Goal: Task Accomplishment & Management: Use online tool/utility

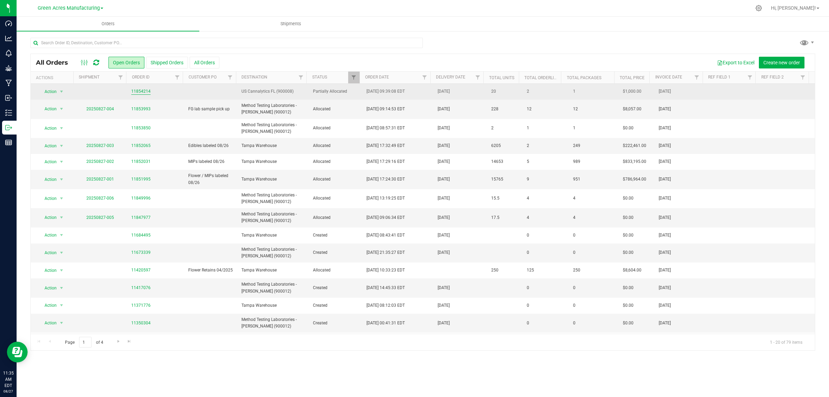
click at [136, 92] on link "11854214" at bounding box center [140, 91] width 19 height 7
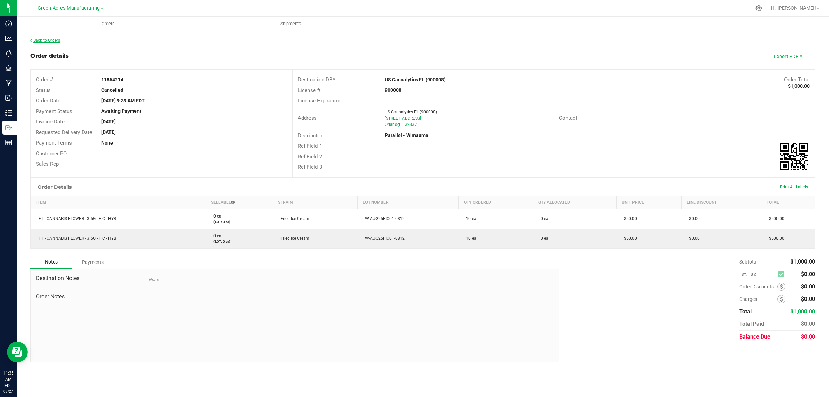
click at [42, 38] on link "Back to Orders" at bounding box center [45, 40] width 30 height 5
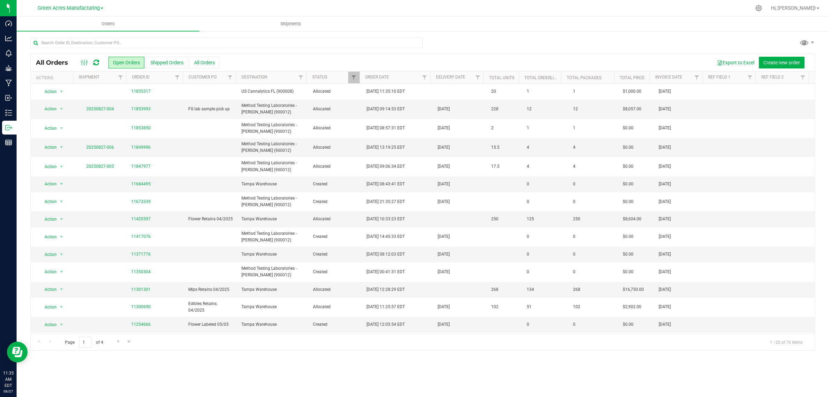
click at [413, 6] on div at bounding box center [437, 7] width 627 height 13
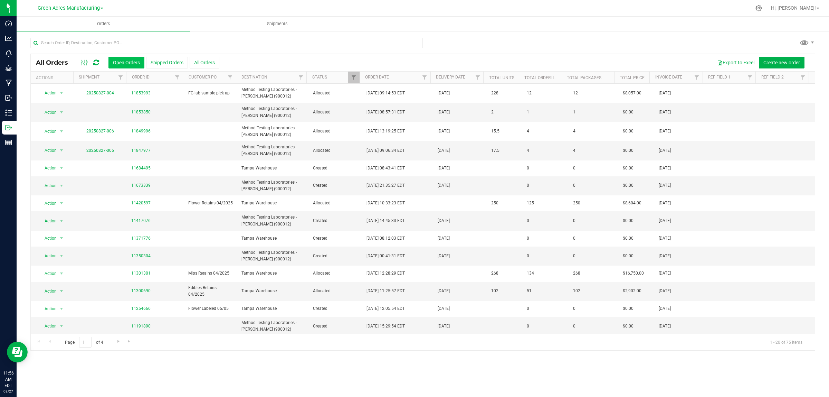
click at [128, 66] on button "Open Orders" at bounding box center [126, 63] width 36 height 12
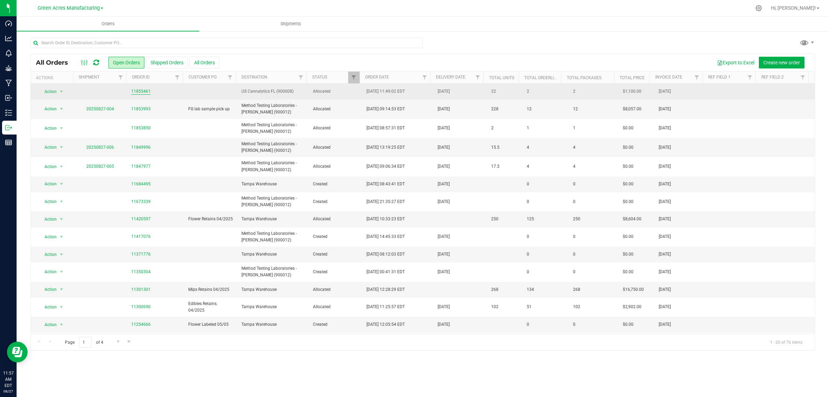
click at [144, 94] on link "11855461" at bounding box center [140, 91] width 19 height 7
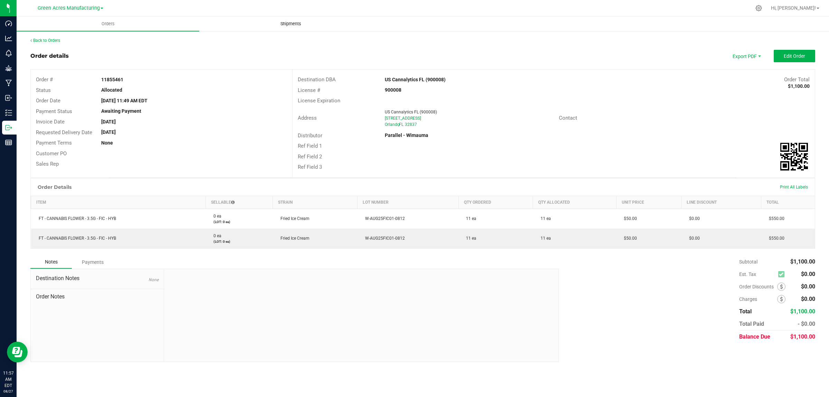
click at [287, 21] on span "Shipments" at bounding box center [290, 24] width 39 height 6
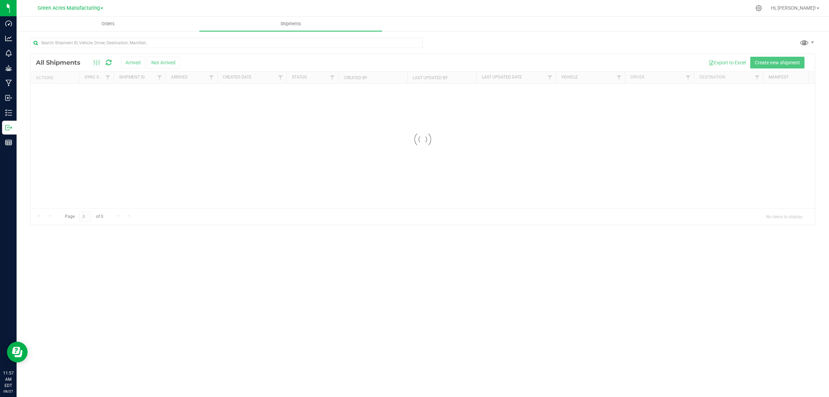
click at [766, 63] on div at bounding box center [423, 139] width 784 height 171
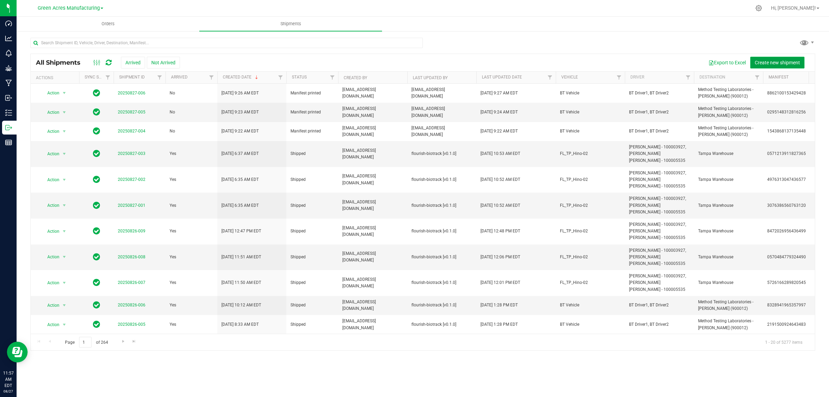
click at [779, 61] on span "Create new shipment" at bounding box center [777, 63] width 45 height 6
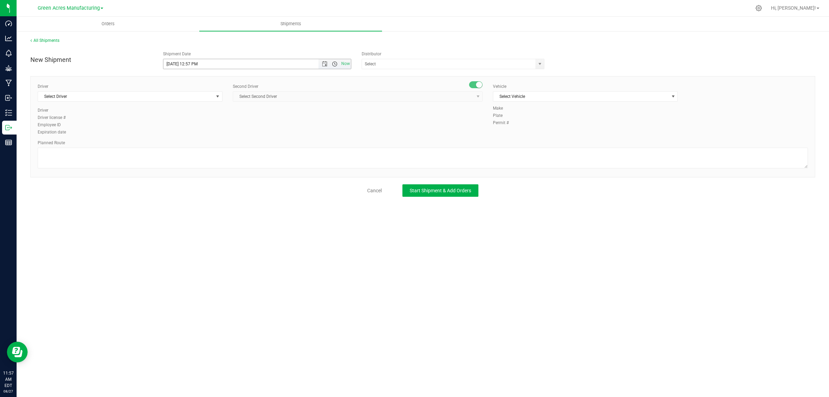
click at [335, 61] on span "Open the time view" at bounding box center [335, 64] width 6 height 6
click at [180, 77] on li "1:00 PM" at bounding box center [256, 79] width 187 height 9
type input "[DATE] 1:00 PM"
click at [401, 63] on input "text" at bounding box center [446, 64] width 168 height 10
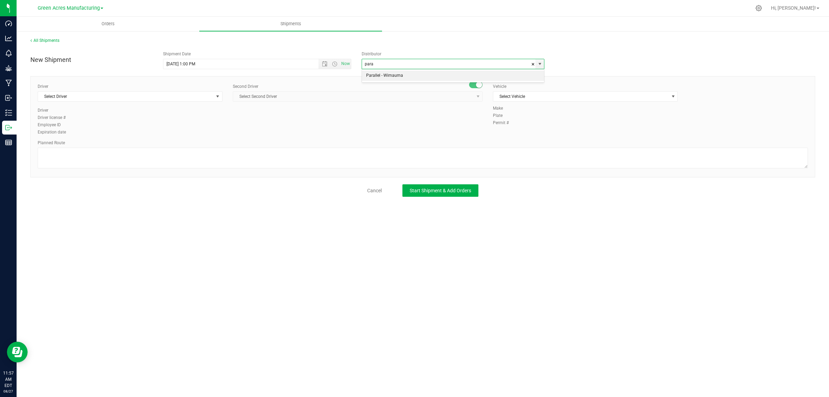
click at [415, 74] on li "Parallel - Wimauma" at bounding box center [453, 75] width 182 height 10
type input "Parallel - Wimauma"
click at [143, 97] on span "Select Driver" at bounding box center [125, 97] width 175 height 10
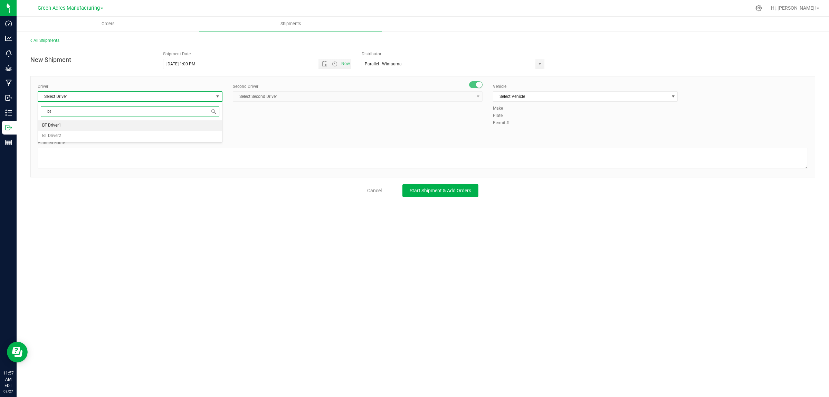
click at [116, 123] on li "BT Driver1" at bounding box center [130, 125] width 184 height 10
type input "bt"
click at [270, 94] on span "Select Second Driver" at bounding box center [353, 97] width 240 height 10
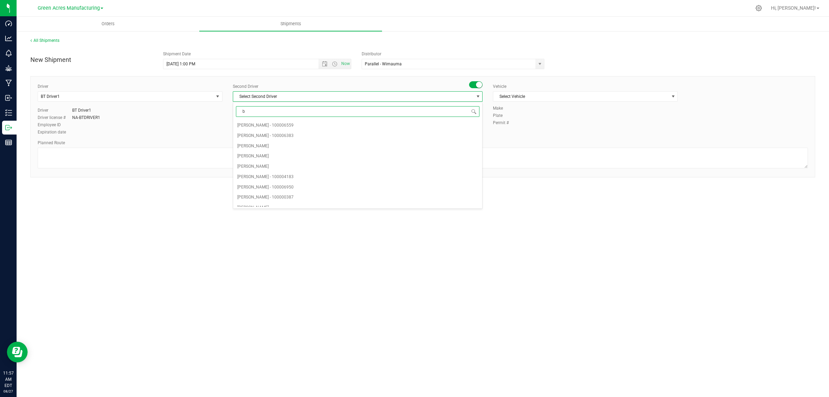
type input "bt"
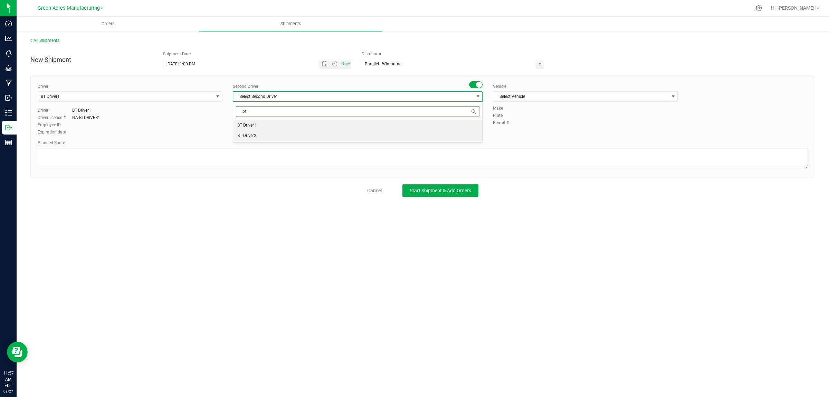
click at [261, 136] on li "BT Driver2" at bounding box center [357, 136] width 249 height 10
click at [520, 97] on span "Select Vehicle" at bounding box center [580, 97] width 175 height 10
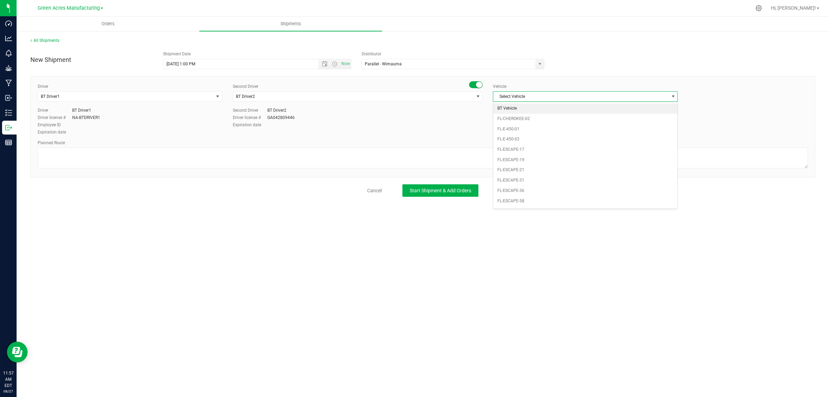
click at [511, 108] on li "BT Vehicle" at bounding box center [585, 108] width 184 height 10
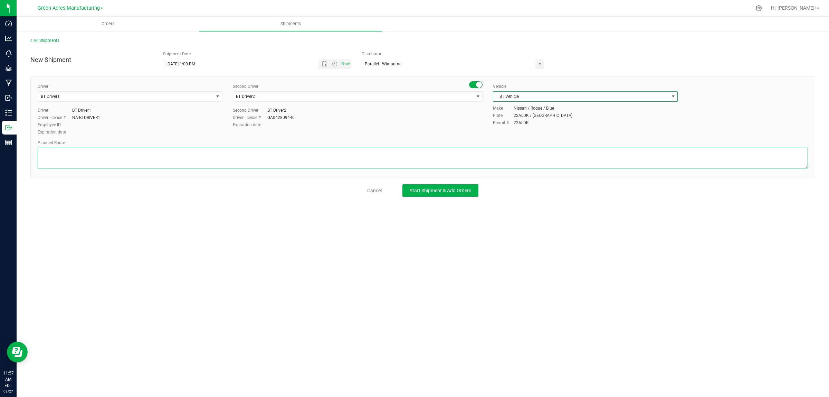
click at [398, 150] on textarea at bounding box center [423, 158] width 770 height 21
type textarea "Lab Sample Pick-up Retests"
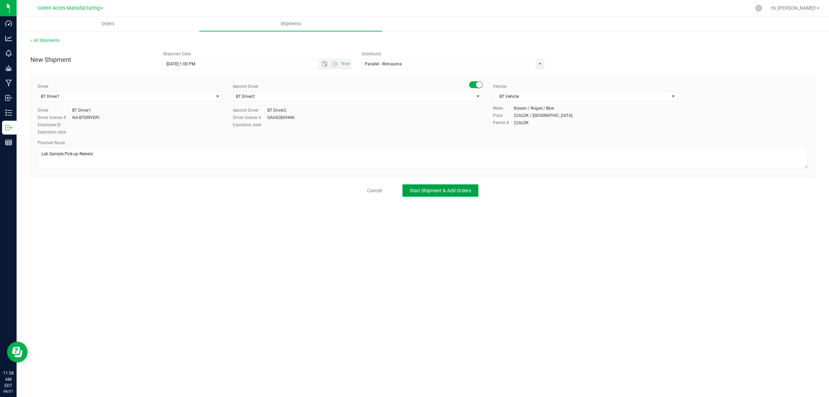
click at [445, 194] on button "Start Shipment & Add Orders" at bounding box center [440, 190] width 76 height 12
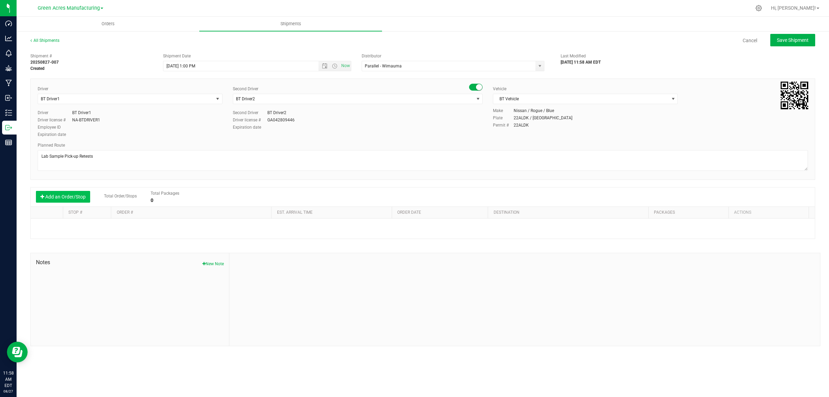
click at [75, 199] on button "Add an Order/Stop" at bounding box center [63, 197] width 54 height 12
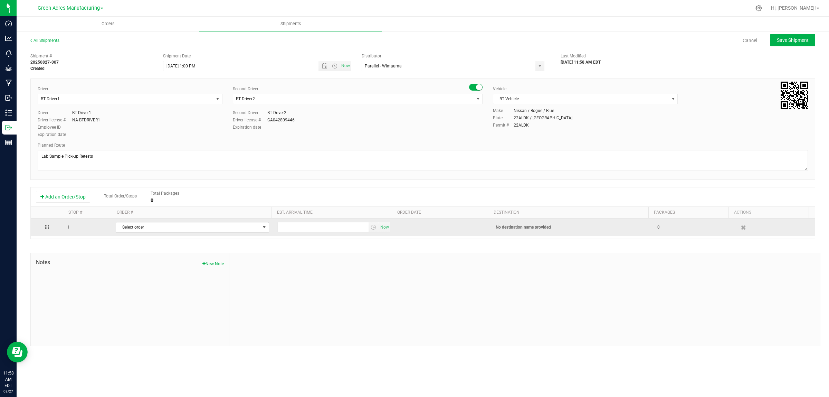
click at [210, 227] on span "Select order" at bounding box center [188, 227] width 144 height 10
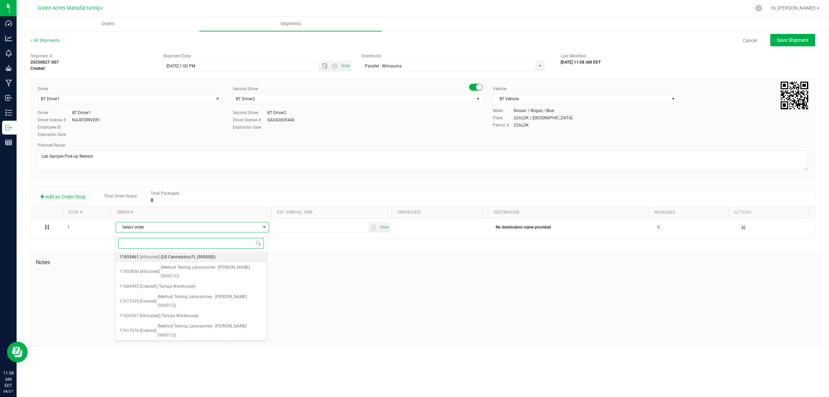
click at [189, 257] on span "(US Cannalytics FL (900008))" at bounding box center [188, 257] width 55 height 9
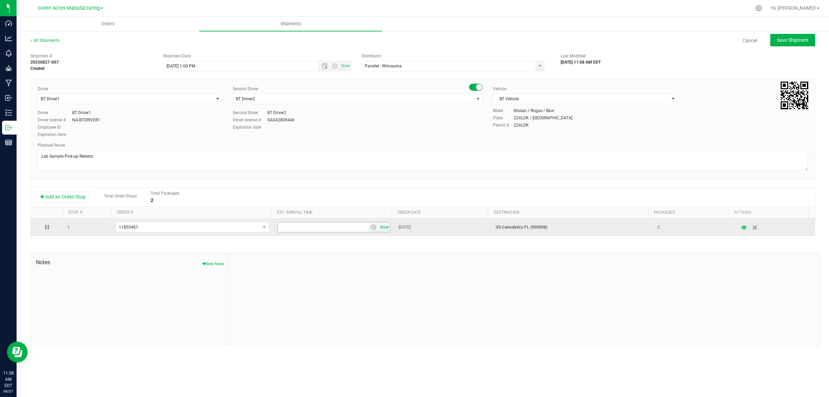
click at [382, 228] on span "Now" at bounding box center [385, 227] width 12 height 10
click at [371, 228] on span "select" at bounding box center [374, 227] width 6 height 6
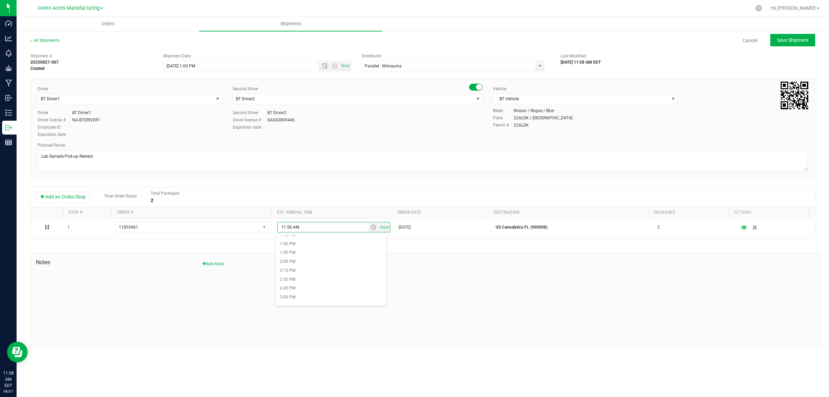
scroll to position [518, 0]
click at [297, 254] on li "3:00 PM" at bounding box center [331, 253] width 111 height 9
click at [791, 41] on span "Save Shipment" at bounding box center [793, 40] width 32 height 6
type input "[DATE] 5:00 PM"
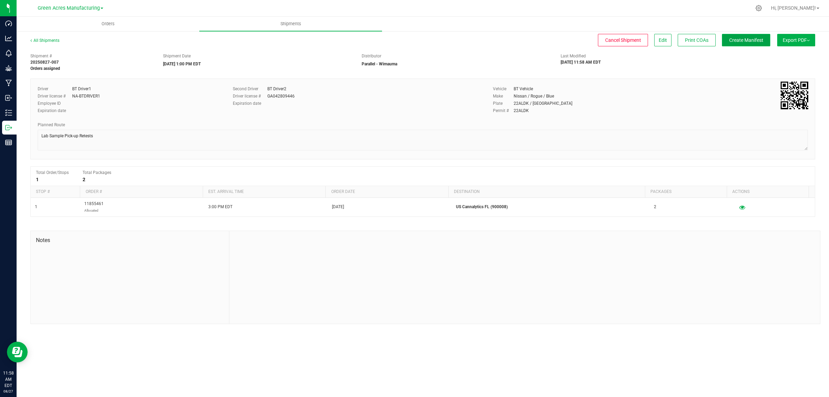
click at [742, 37] on span "Create Manifest" at bounding box center [746, 40] width 34 height 6
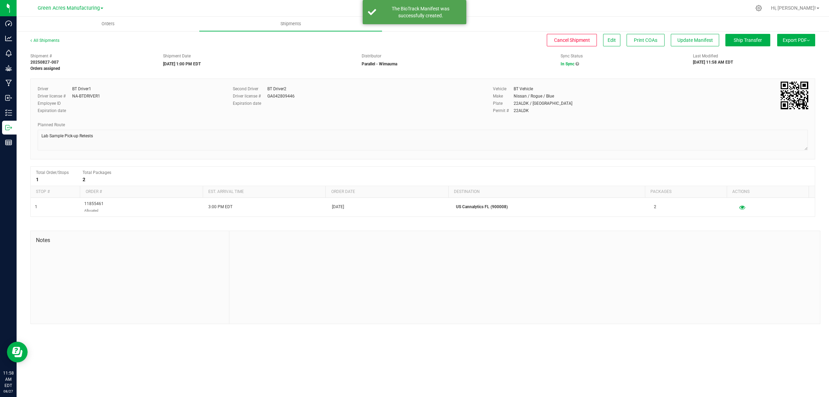
click at [792, 40] on span "Export PDF" at bounding box center [796, 40] width 27 height 6
click at [788, 54] on span "Manifest by Package ID" at bounding box center [786, 55] width 44 height 5
